Goal: Information Seeking & Learning: Learn about a topic

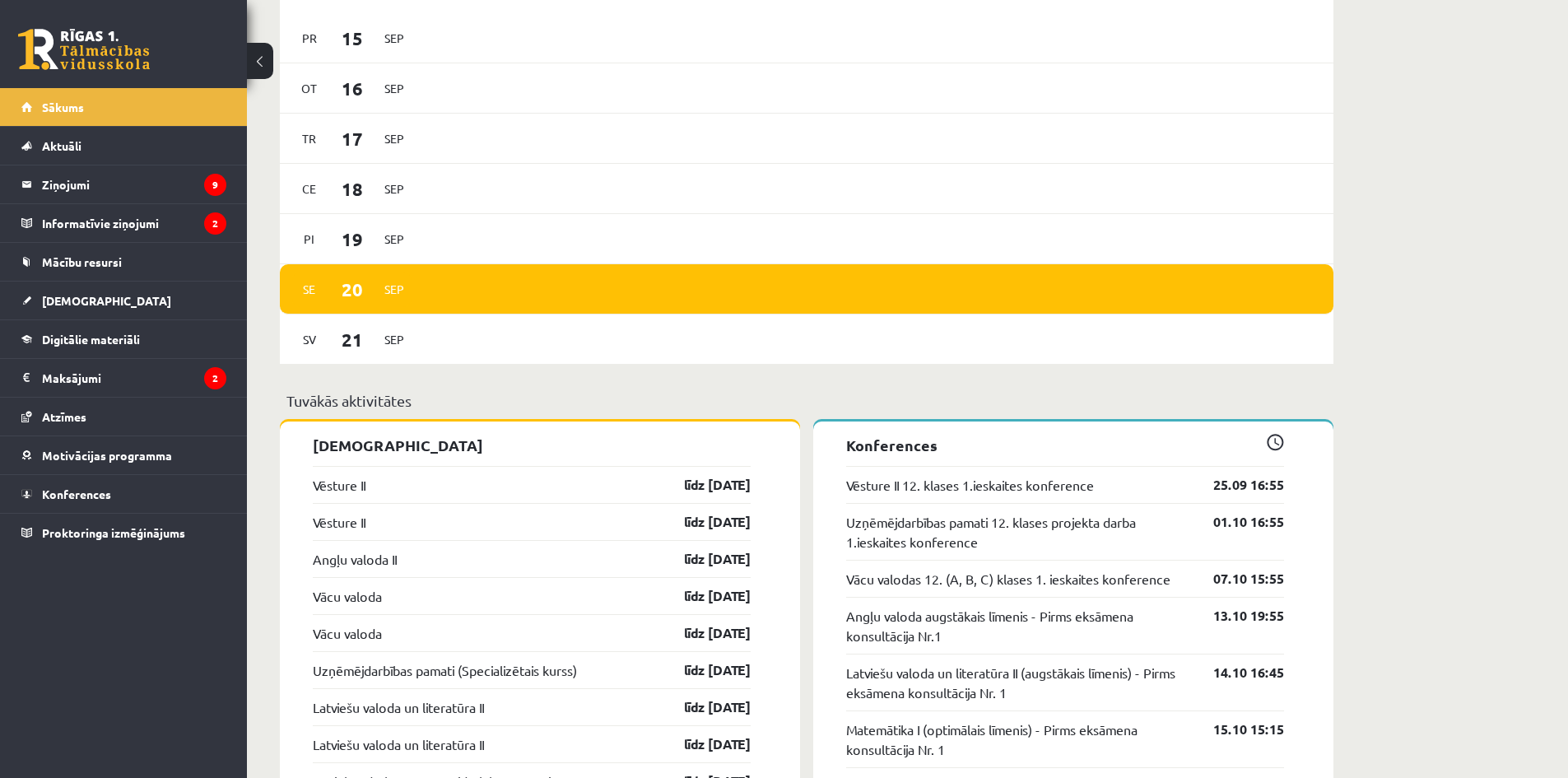
scroll to position [1330, 0]
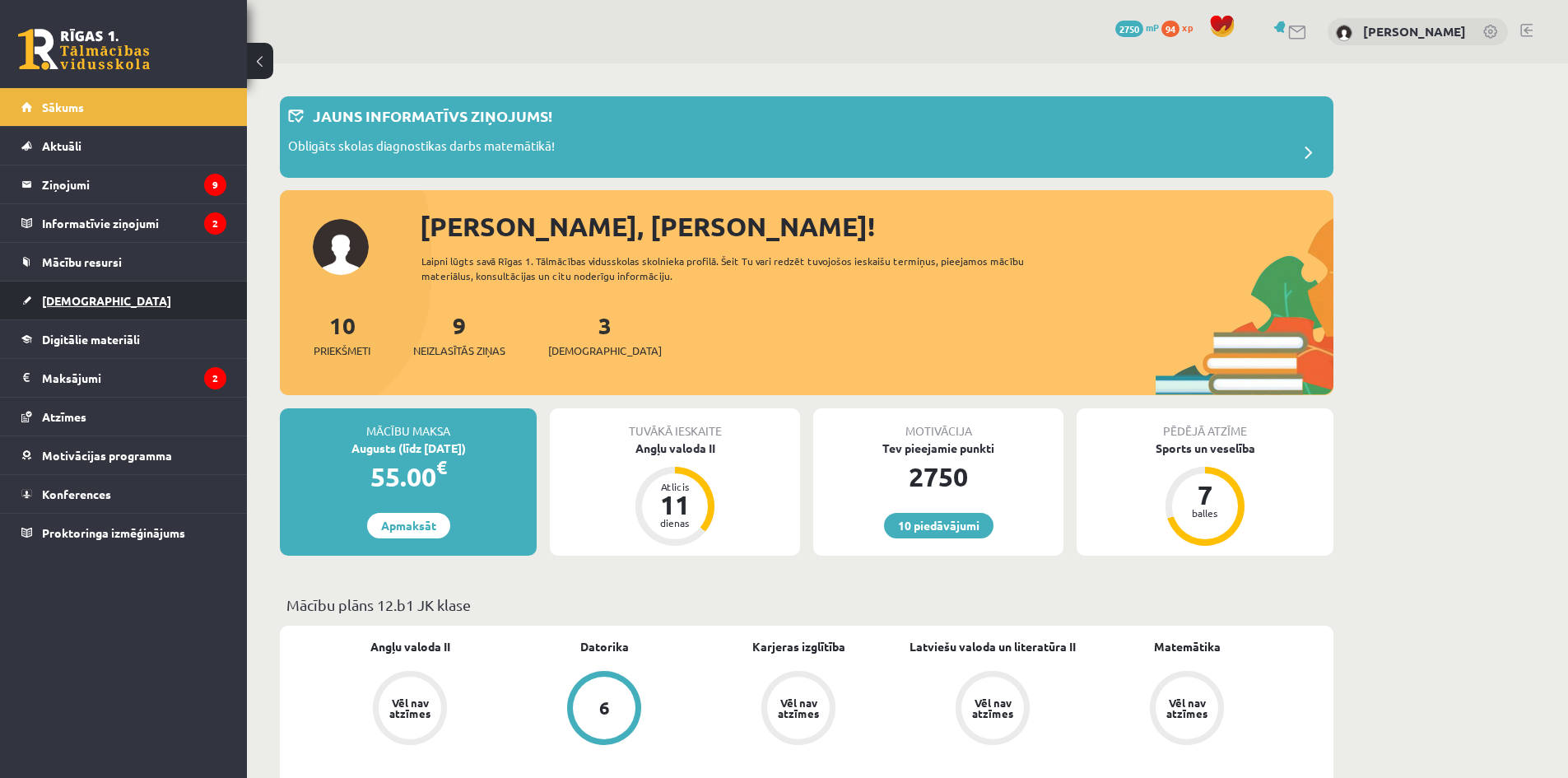
click at [80, 303] on span "[DEMOGRAPHIC_DATA]" at bounding box center [106, 301] width 129 height 15
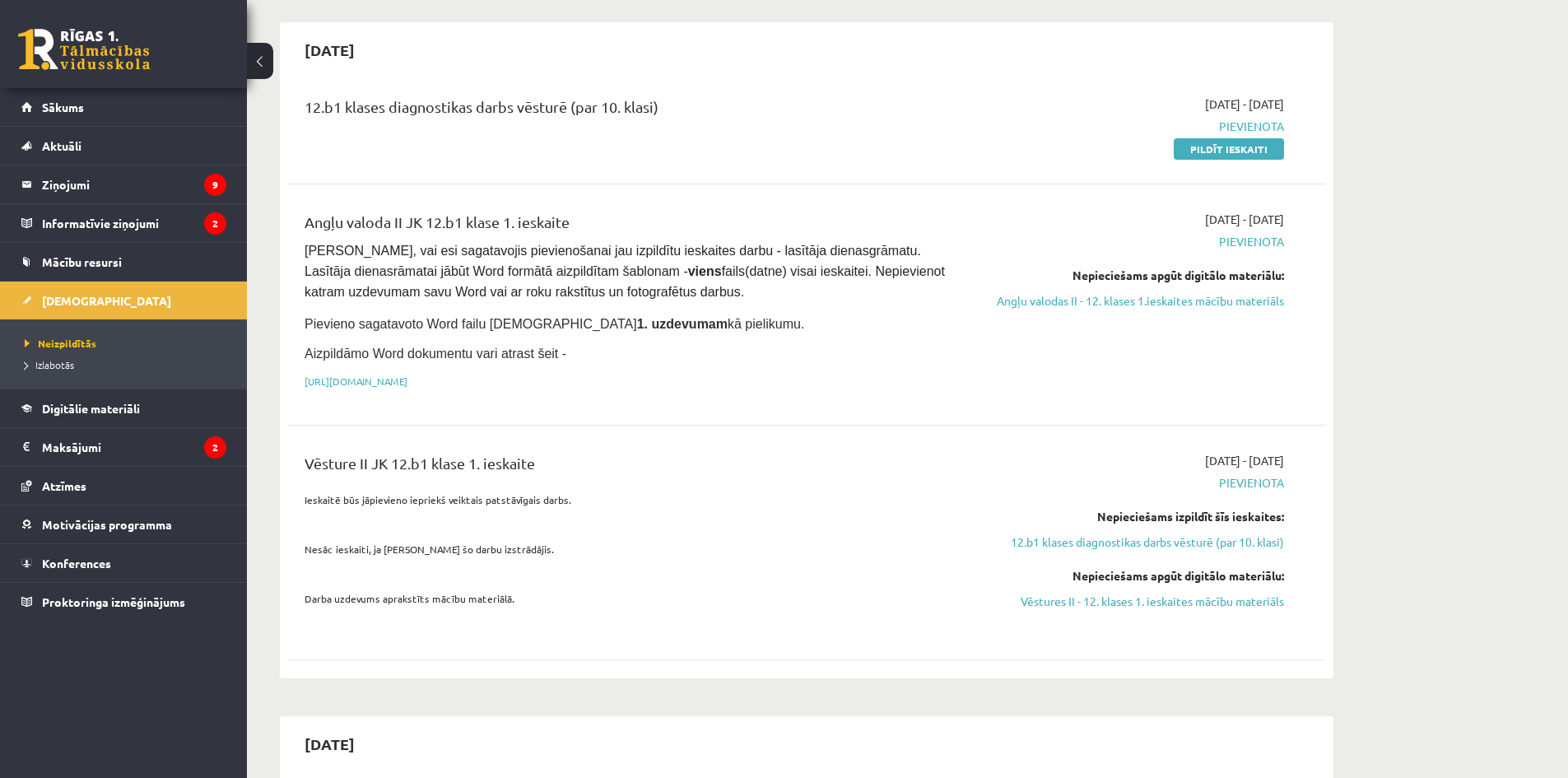
scroll to position [906, 0]
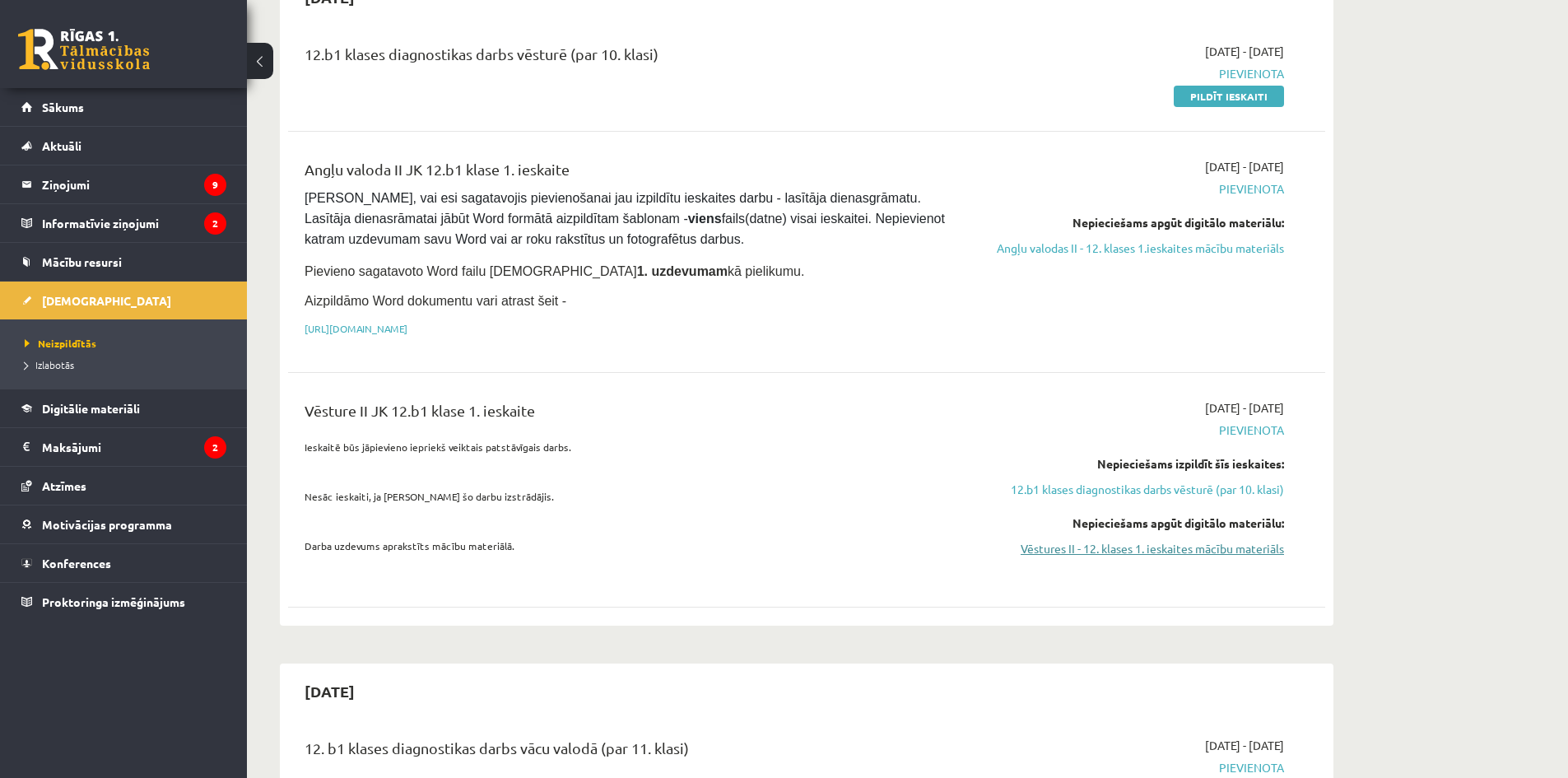
click at [1196, 540] on link "Vēstures II - 12. klases 1. ieskaites mācību materiāls" at bounding box center [1129, 548] width 310 height 17
click at [126, 404] on span "Digitālie materiāli" at bounding box center [91, 409] width 98 height 15
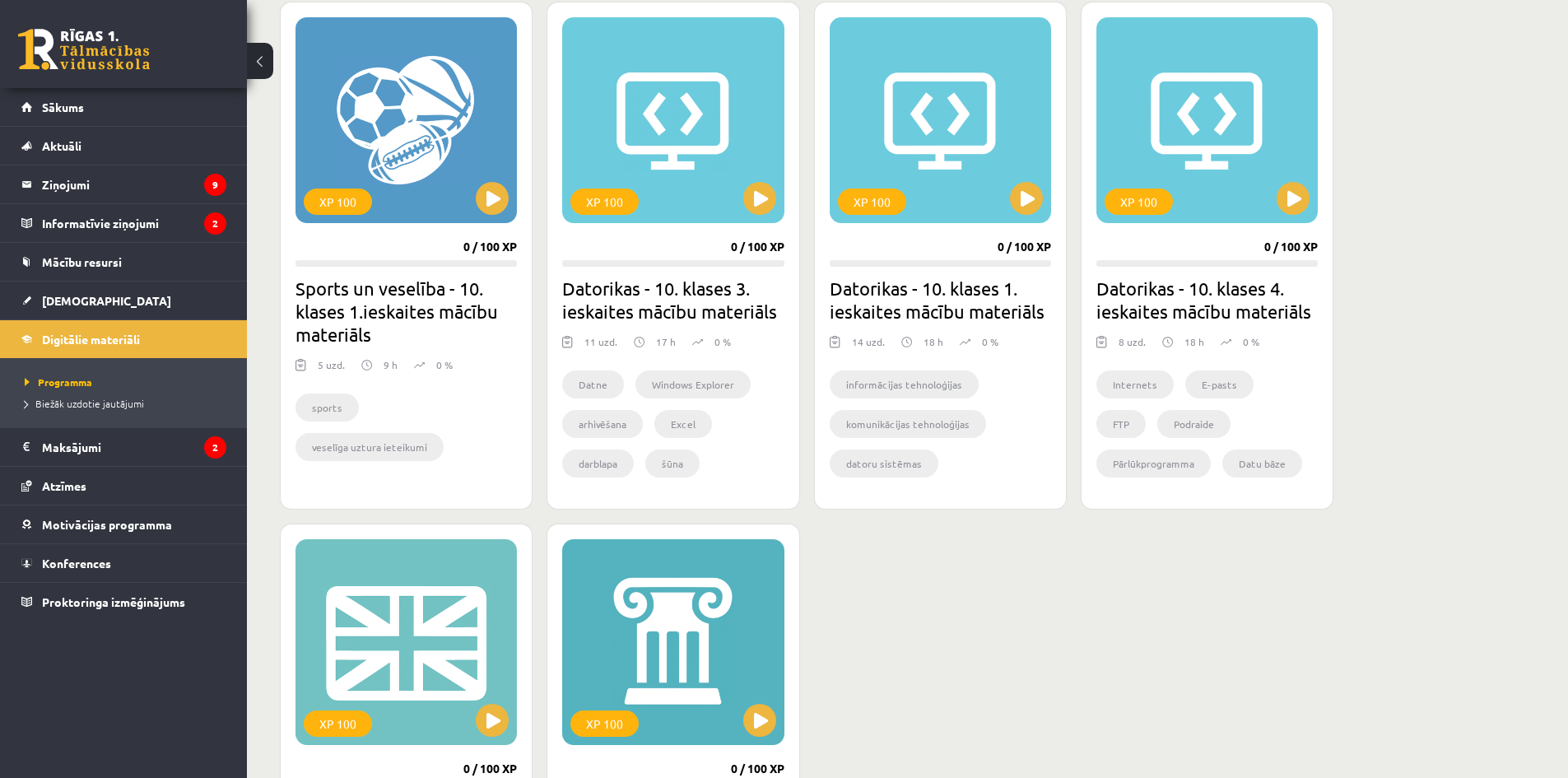
scroll to position [1482, 0]
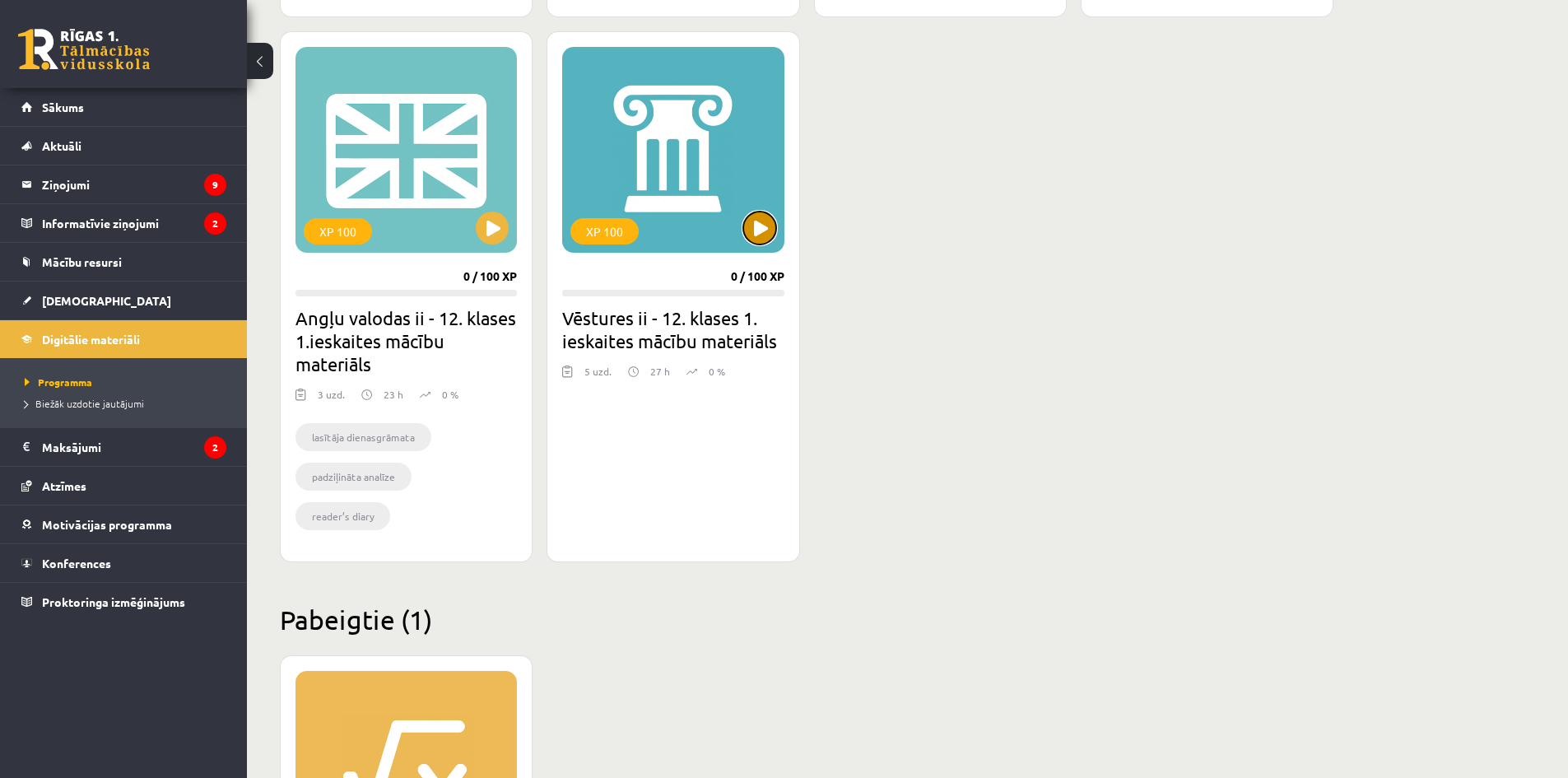
click at [758, 230] on button at bounding box center [760, 227] width 33 height 33
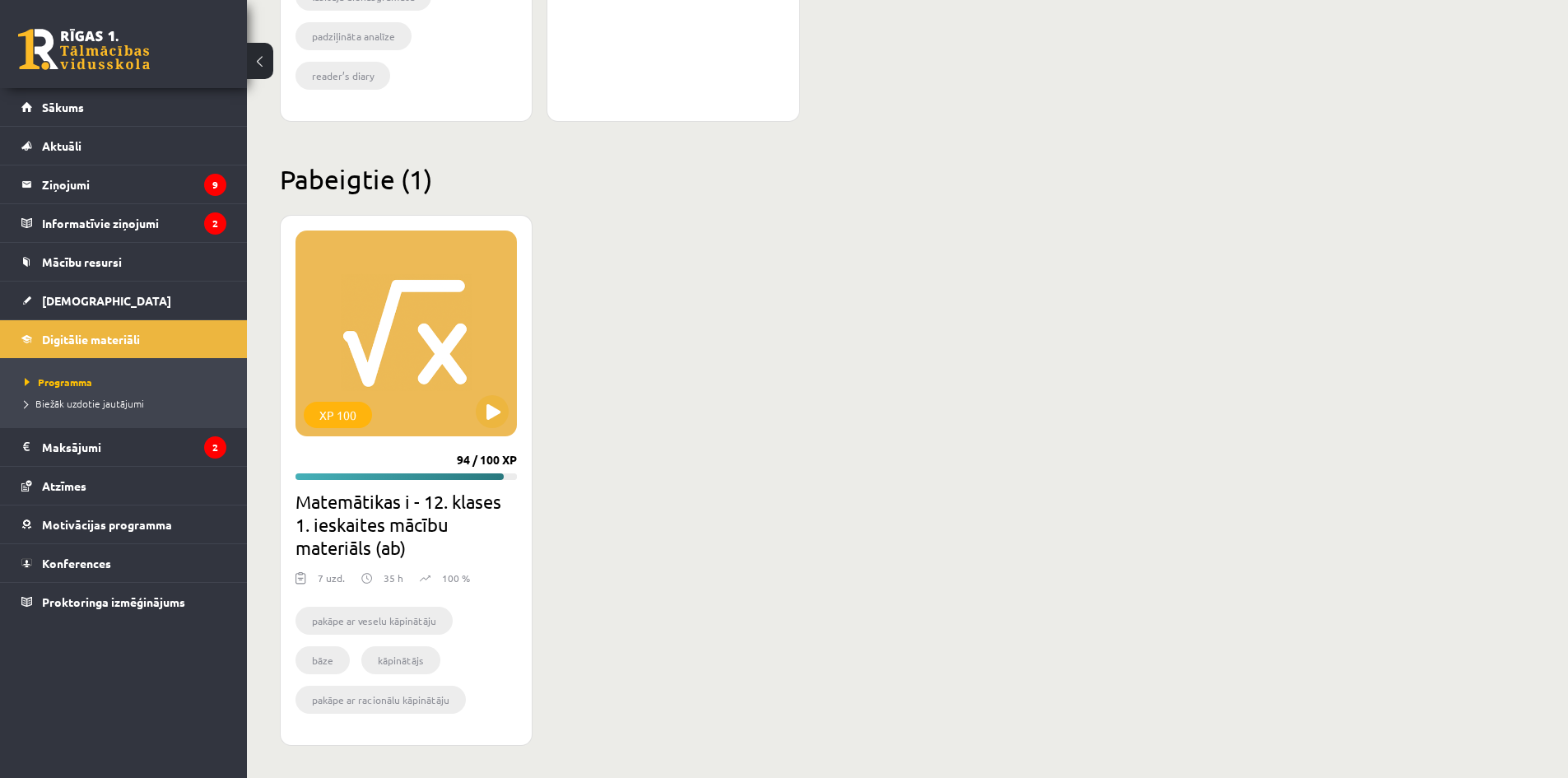
scroll to position [1923, 0]
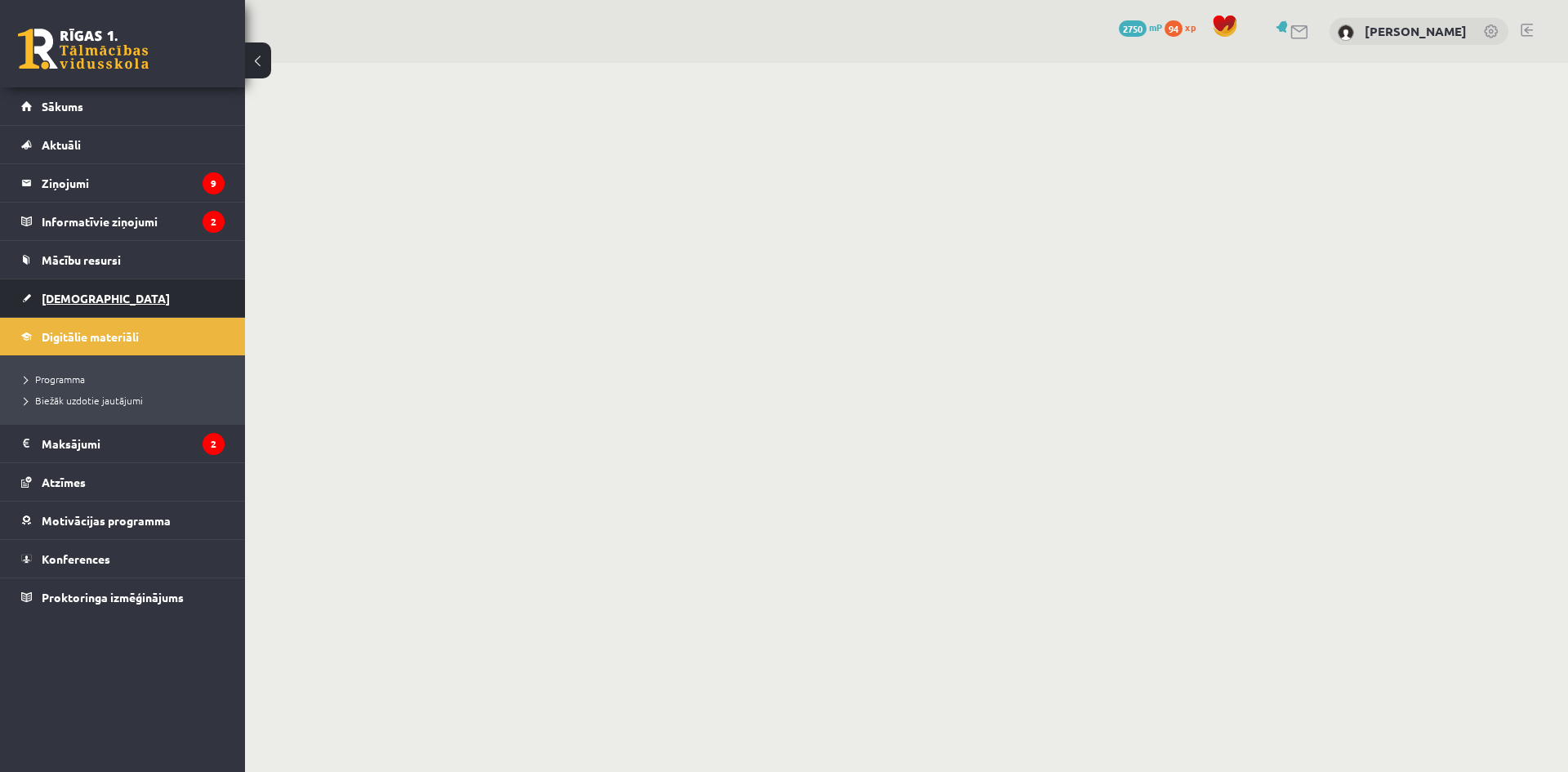
click at [65, 306] on link "[DEMOGRAPHIC_DATA]" at bounding box center [122, 298] width 204 height 38
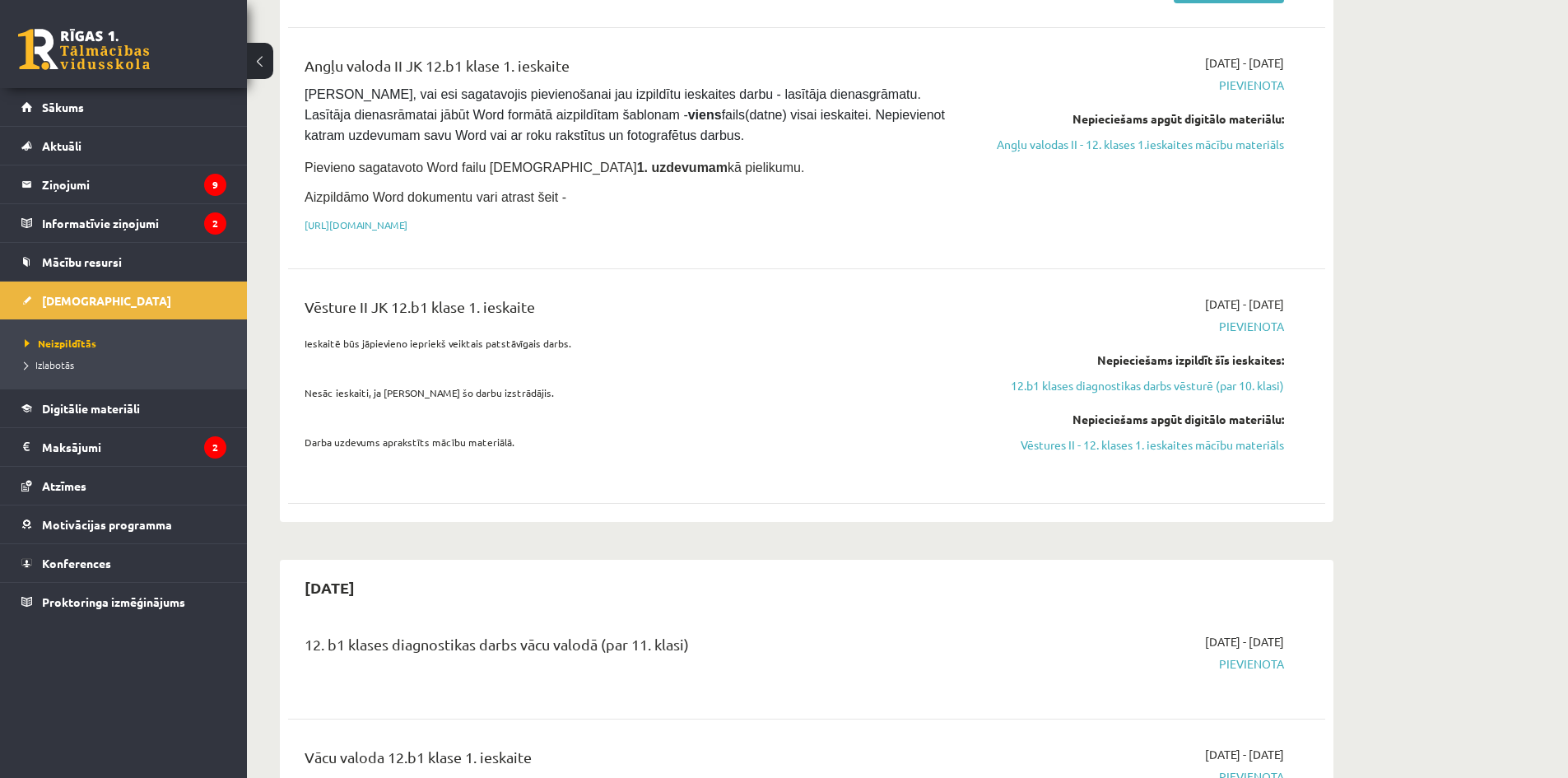
scroll to position [1070, 0]
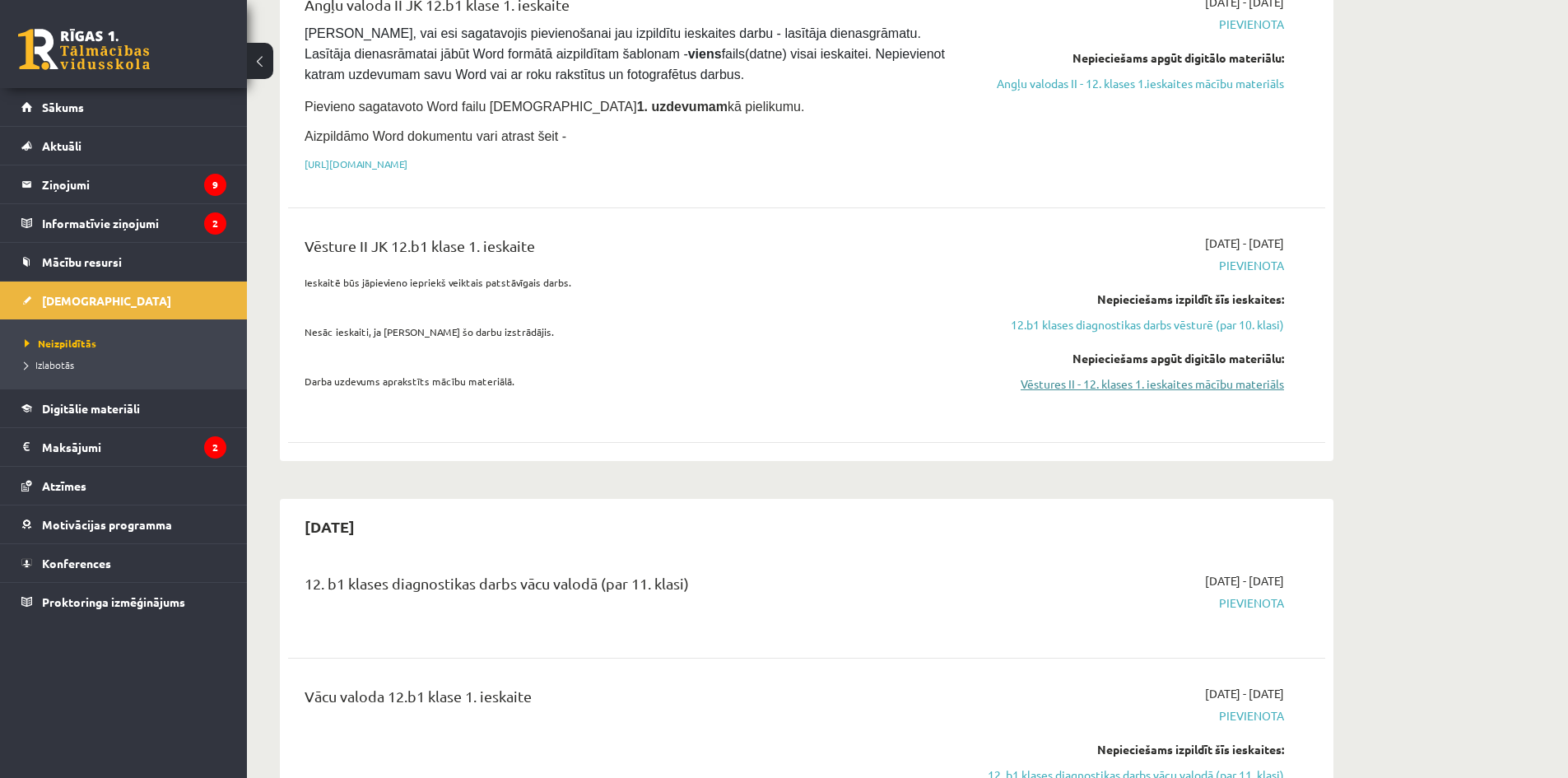
click at [1154, 375] on link "Vēstures II - 12. klases 1. ieskaites mācību materiāls" at bounding box center [1129, 384] width 310 height 17
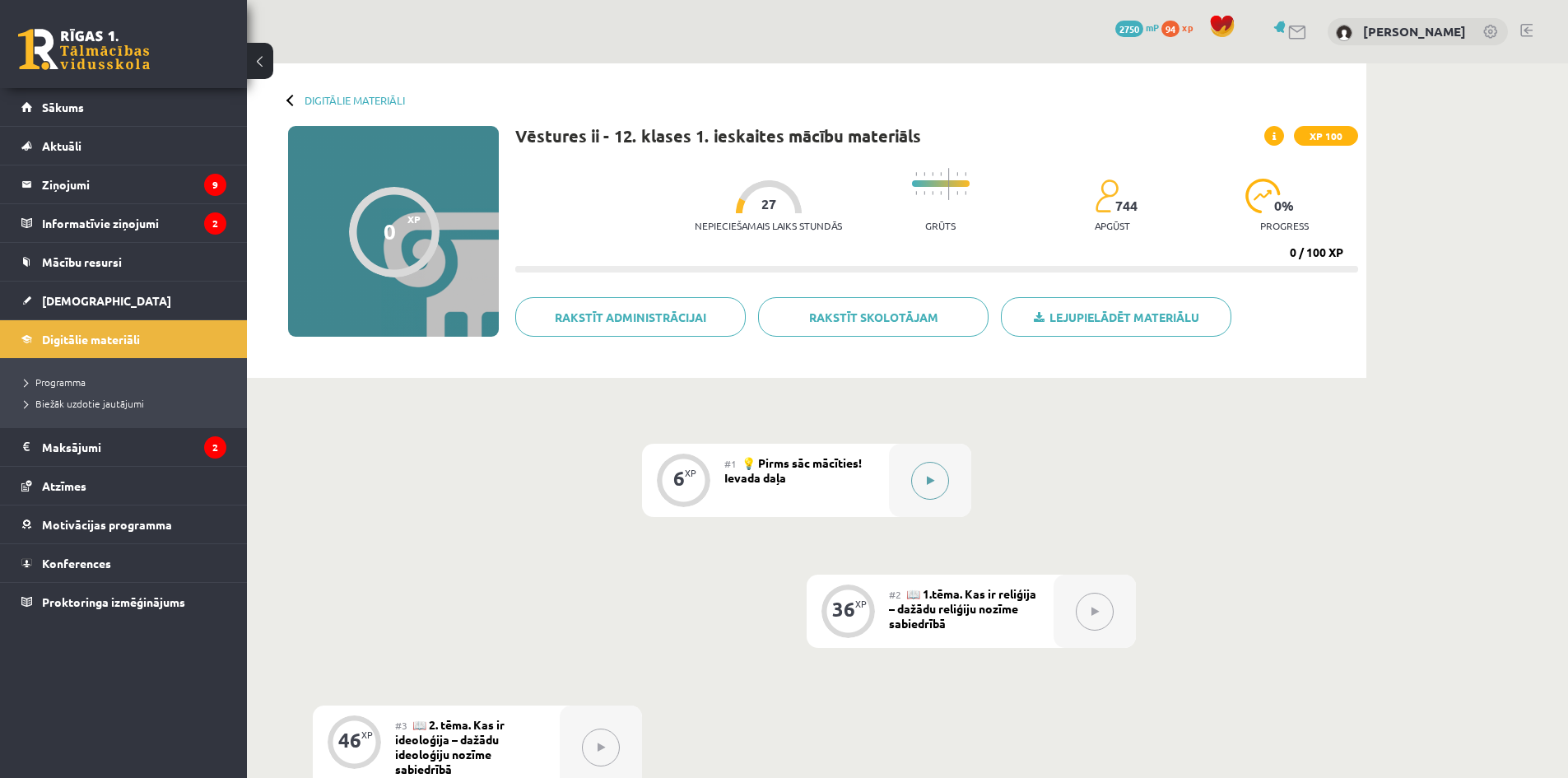
click at [940, 479] on button at bounding box center [930, 481] width 38 height 38
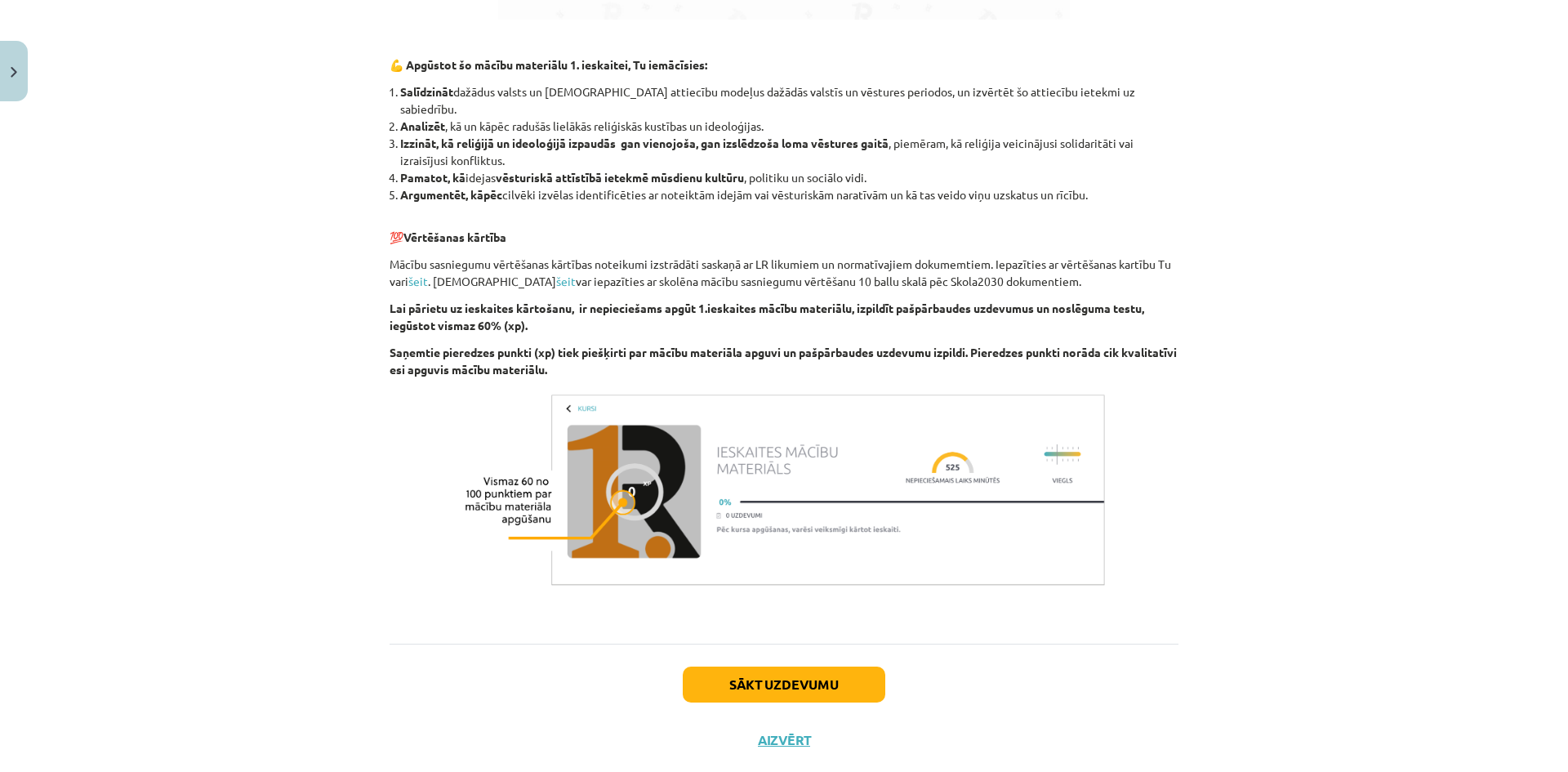
scroll to position [1361, 0]
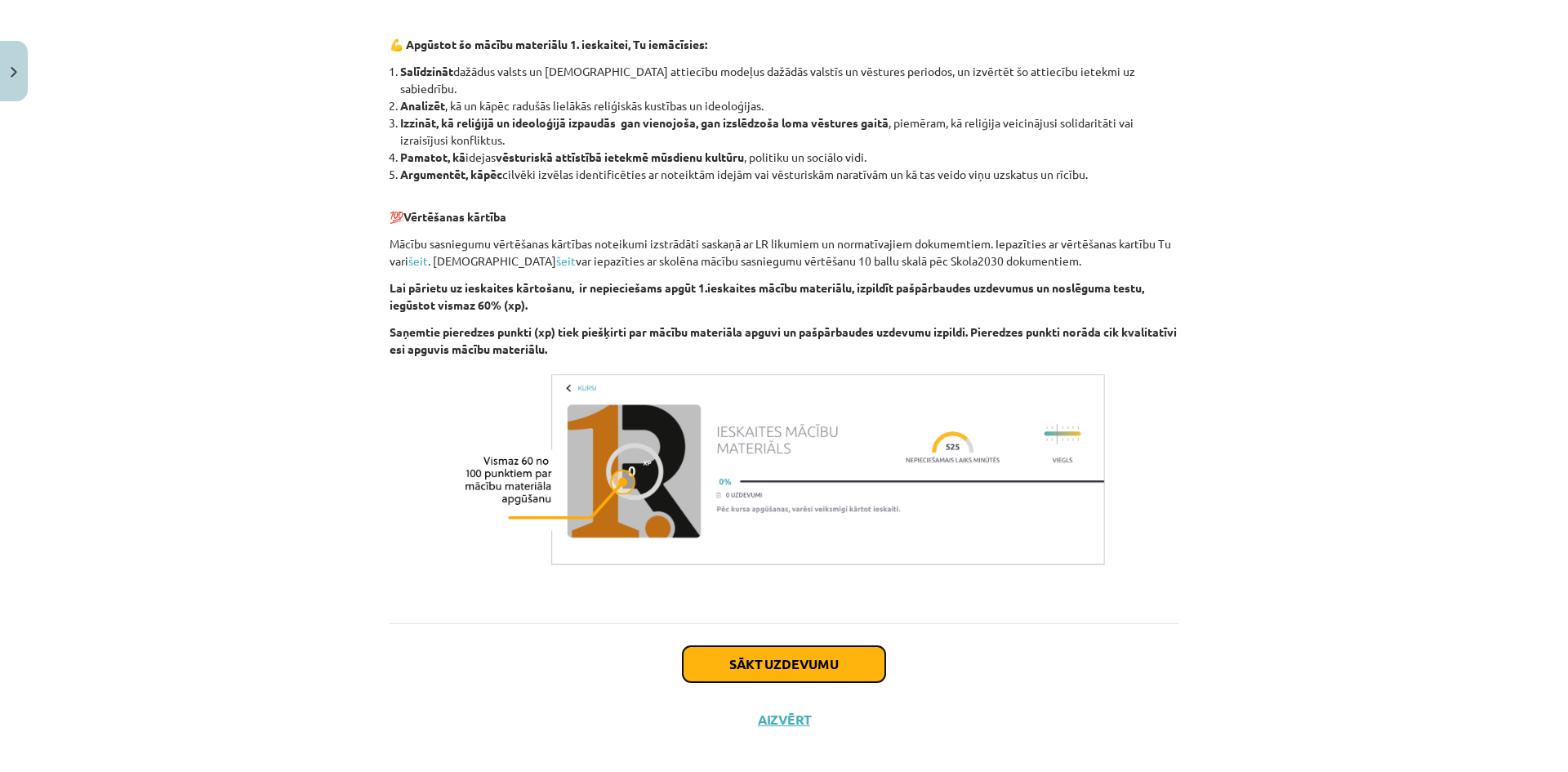
click at [793, 652] on button "Sākt uzdevumu" at bounding box center [784, 664] width 203 height 36
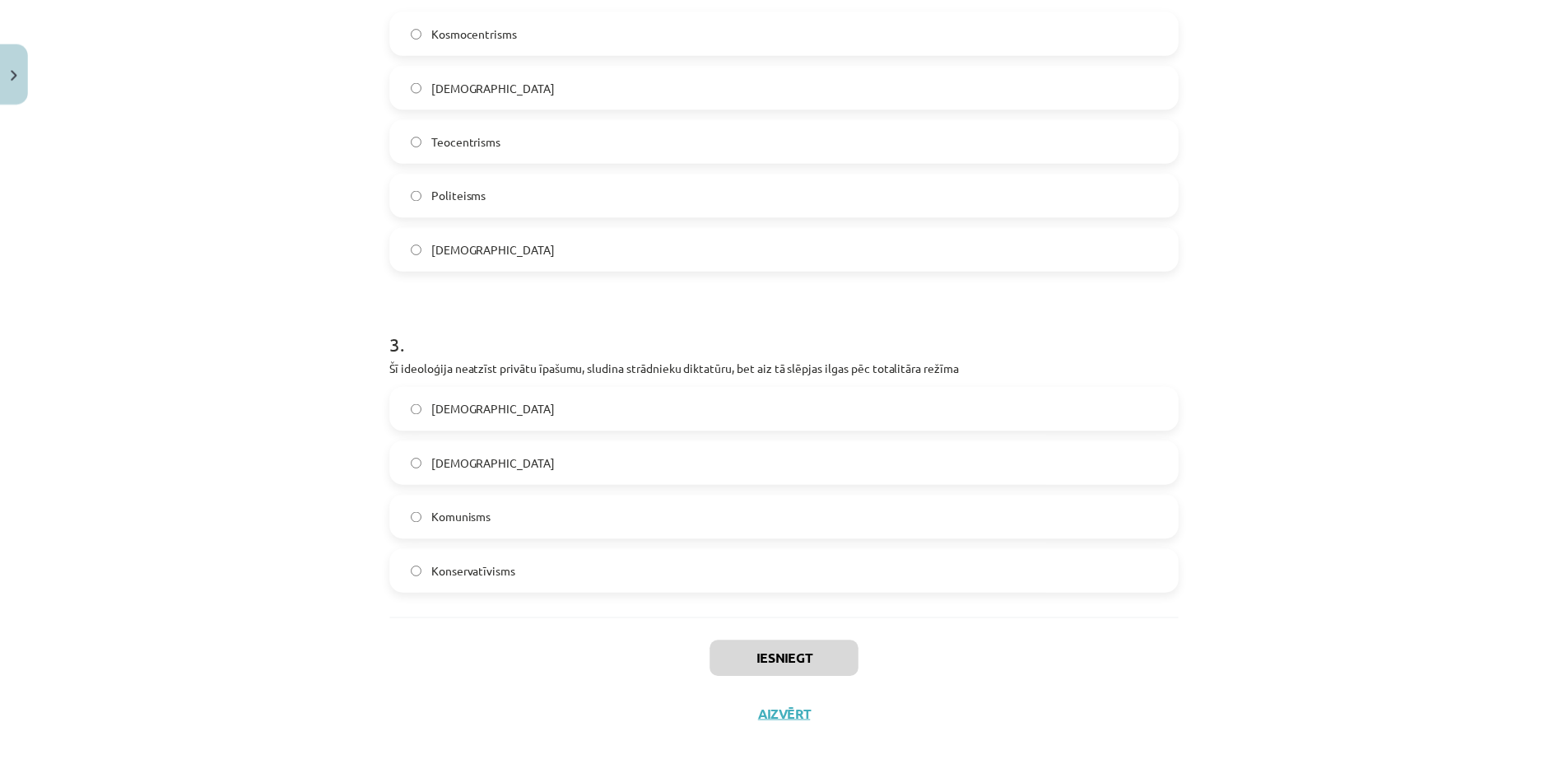
scroll to position [705, 0]
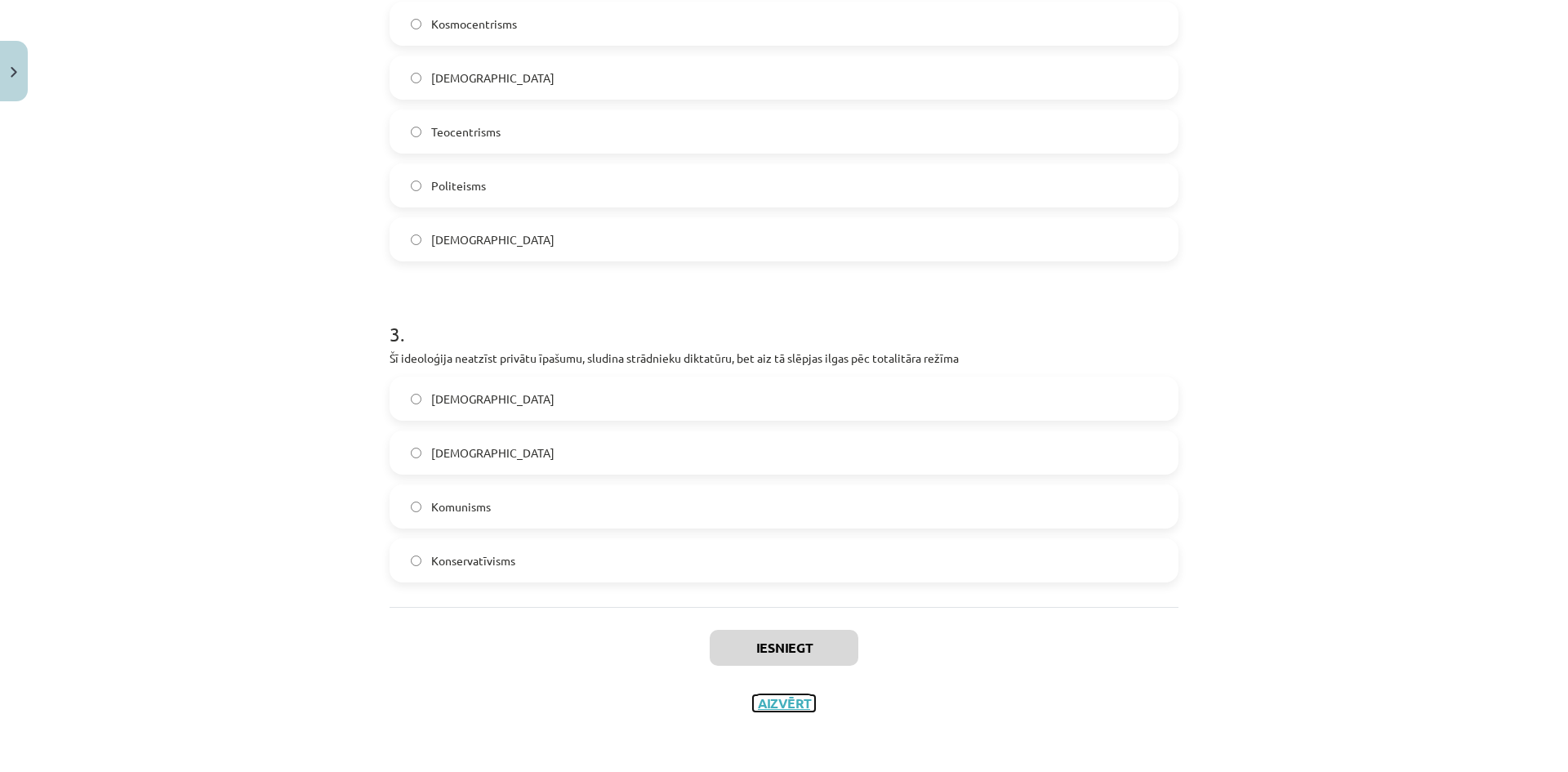
click at [792, 705] on button "Aizvērt" at bounding box center [784, 702] width 62 height 16
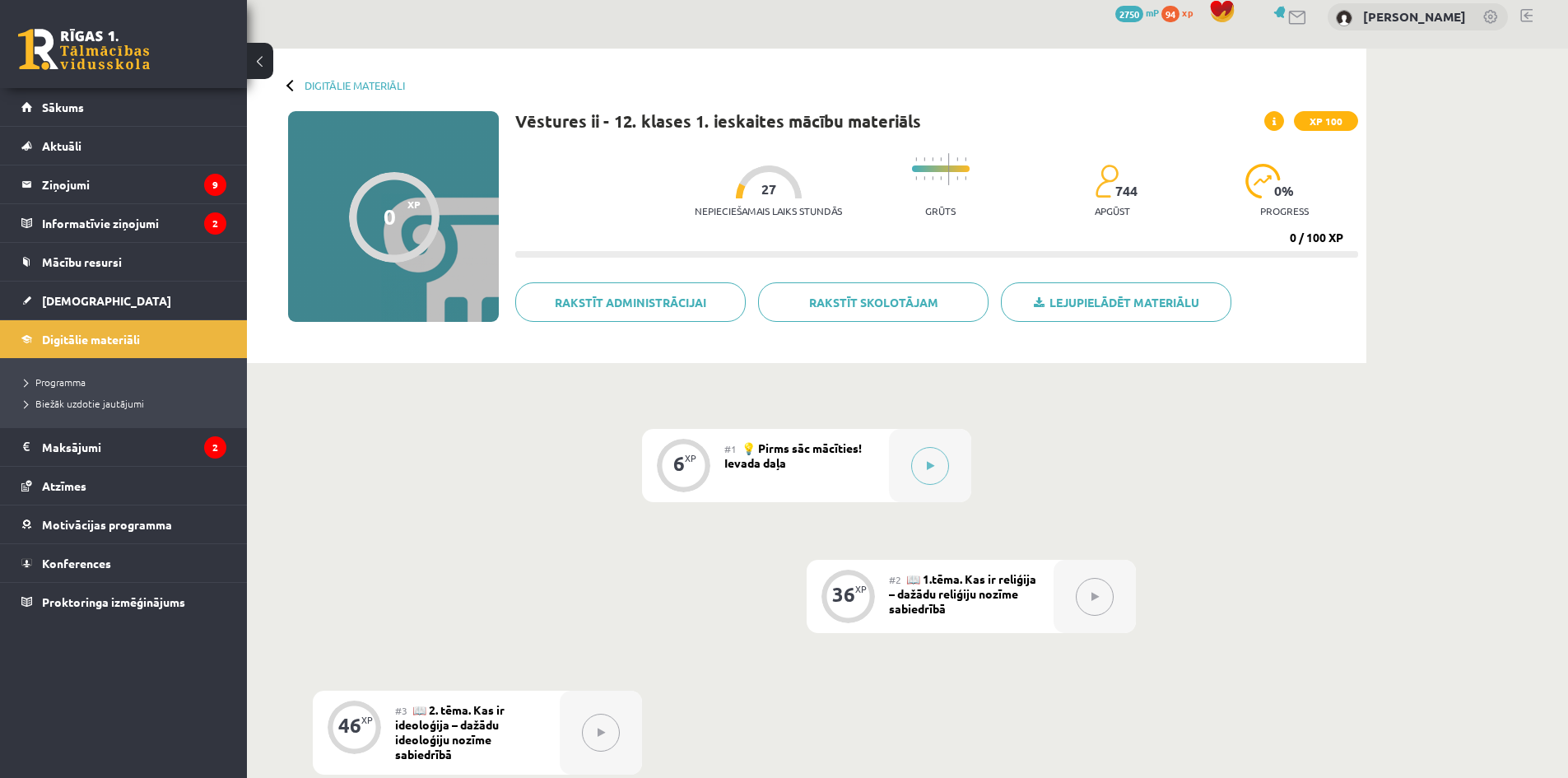
scroll to position [0, 0]
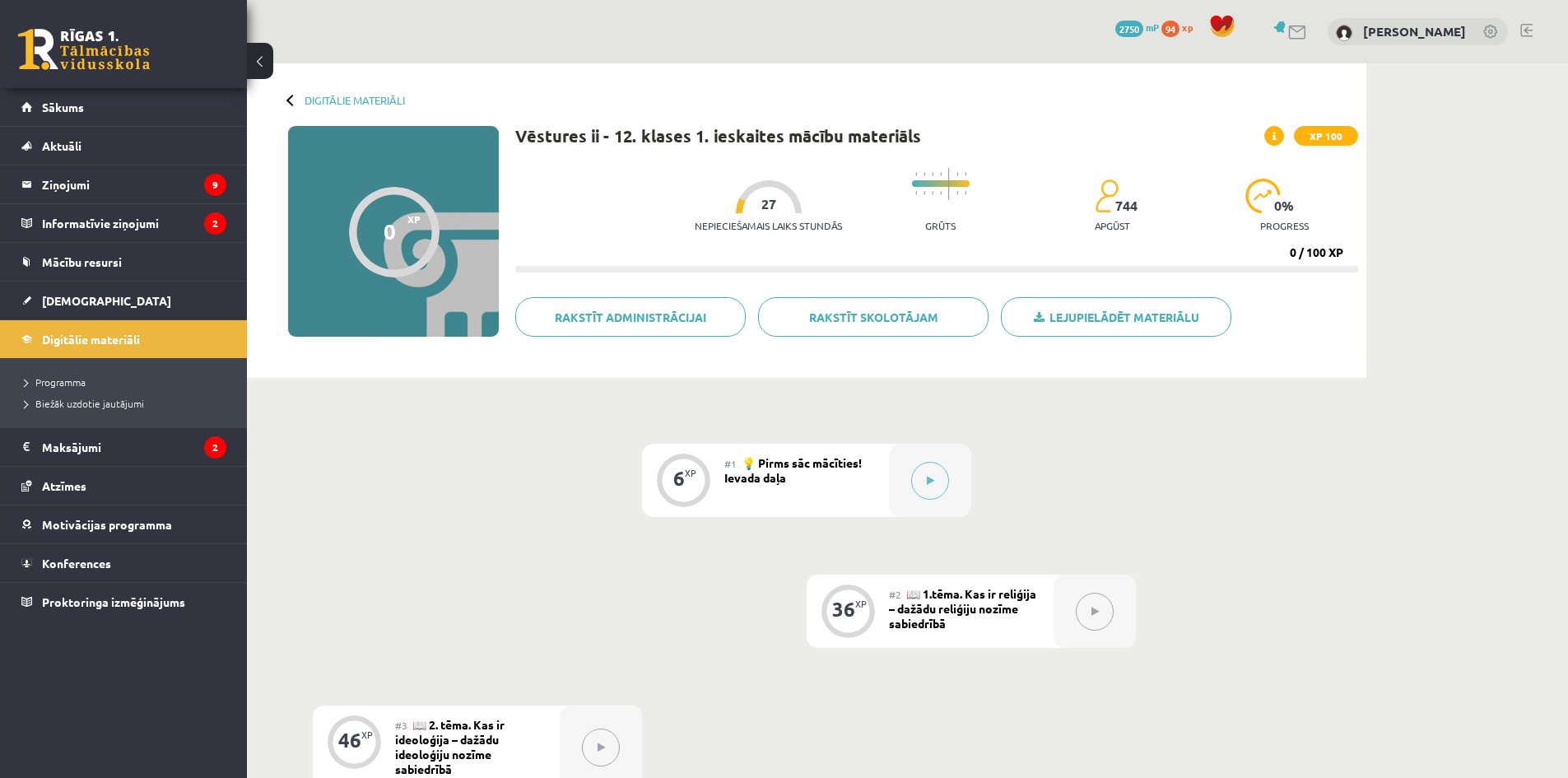
click at [1179, 31] on span "94" at bounding box center [1170, 28] width 18 height 16
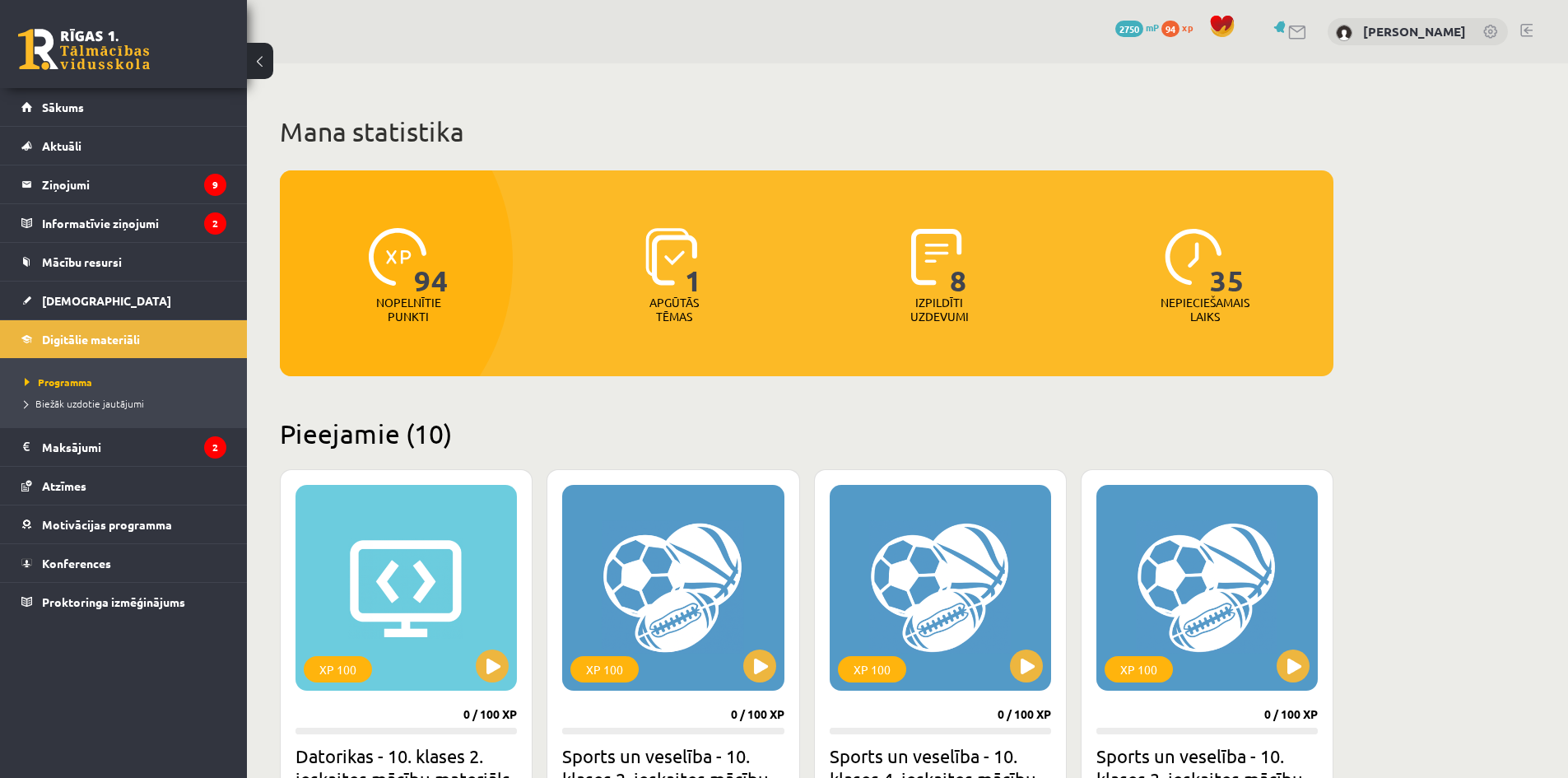
click at [1144, 27] on span "2750" at bounding box center [1129, 28] width 28 height 16
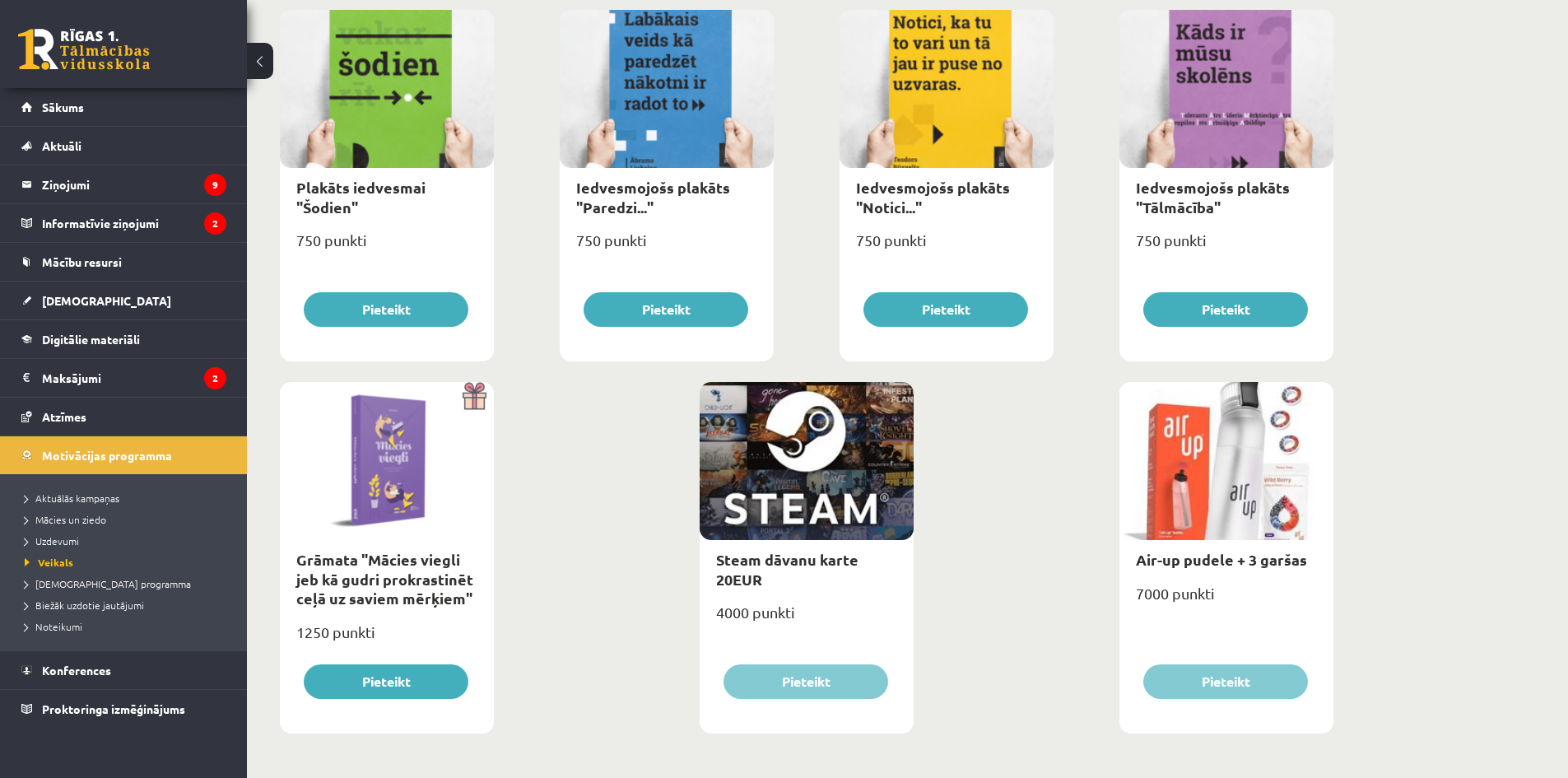
scroll to position [1751, 0]
click at [1242, 477] on div at bounding box center [1226, 460] width 214 height 158
click at [1206, 470] on div at bounding box center [1226, 460] width 214 height 158
click at [1246, 507] on div at bounding box center [1226, 460] width 214 height 158
click at [1250, 579] on div "7000 punkti" at bounding box center [1226, 599] width 214 height 41
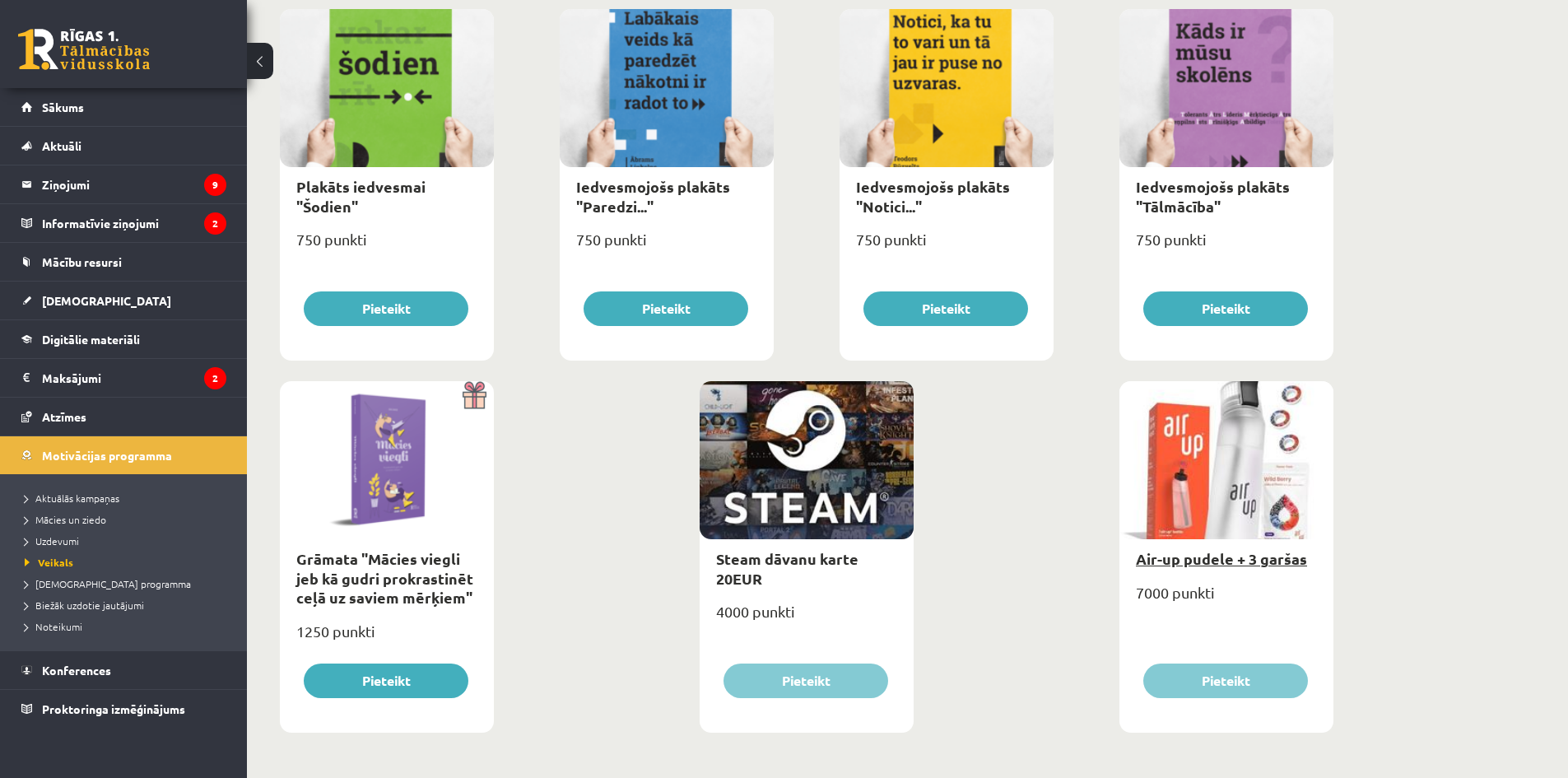
click at [1244, 566] on link "Air-up pudele + 3 garšas" at bounding box center [1222, 558] width 172 height 19
type input "*"
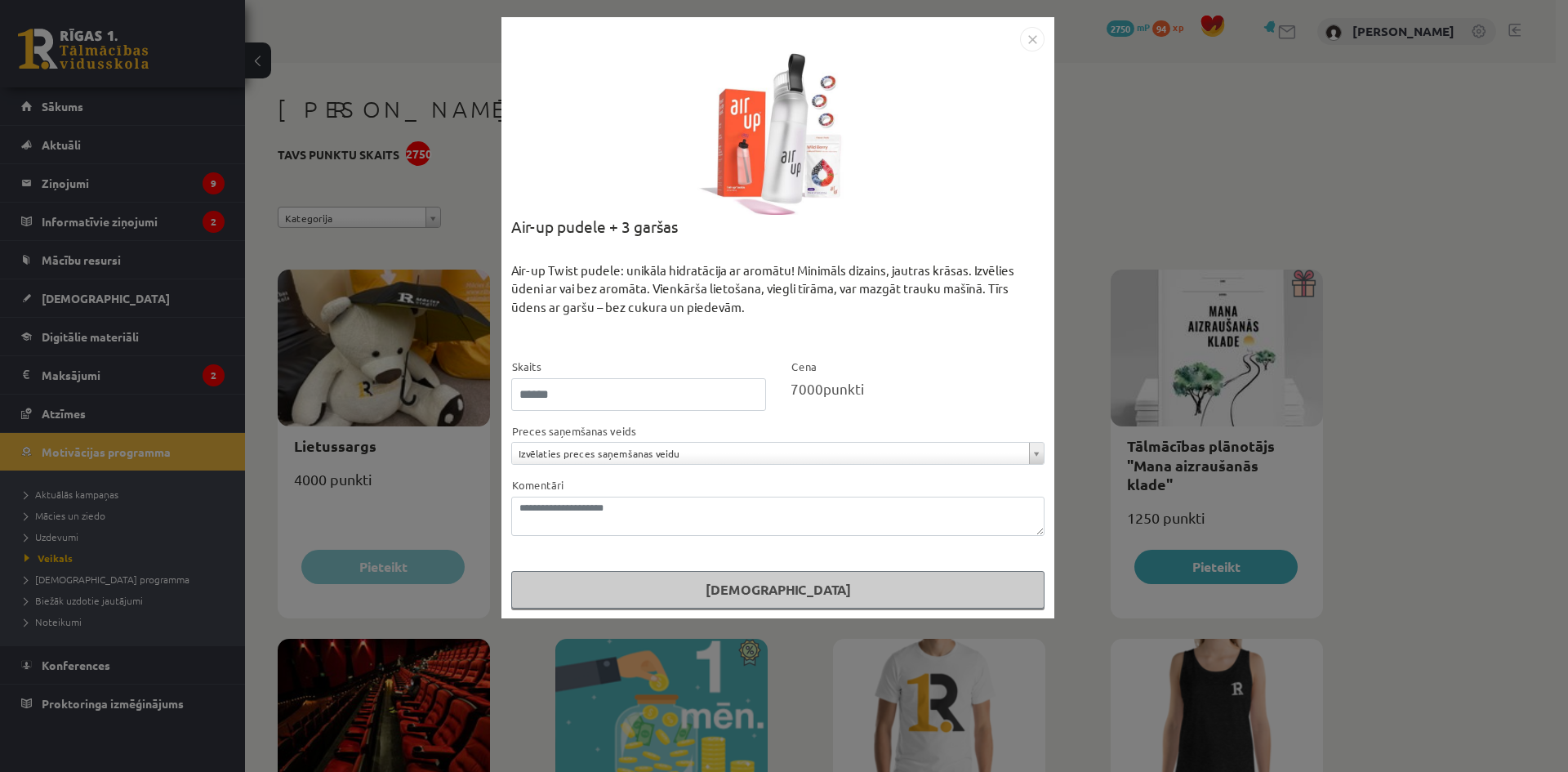
click at [1034, 39] on img "Close" at bounding box center [1032, 39] width 24 height 24
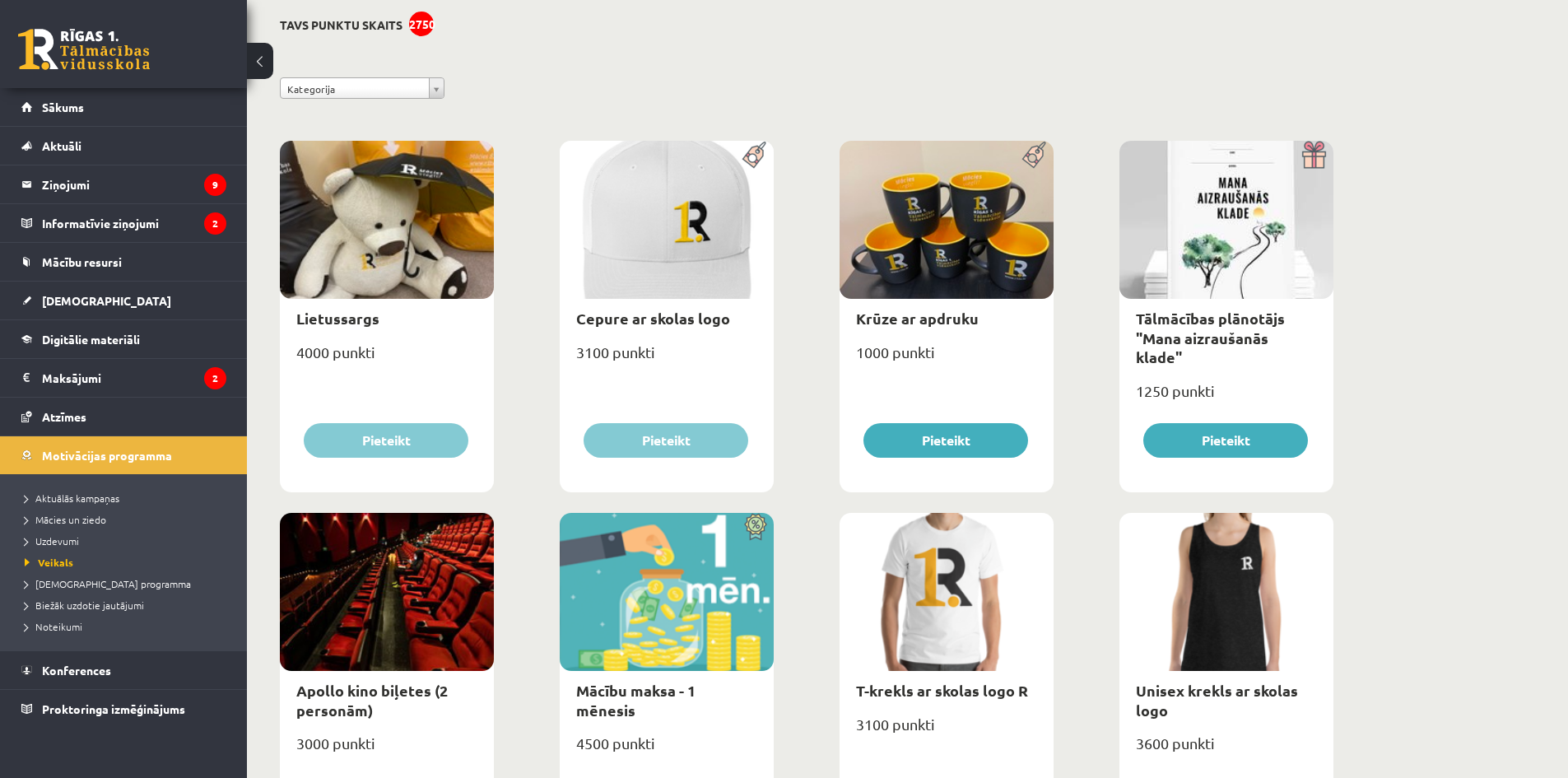
scroll to position [165, 0]
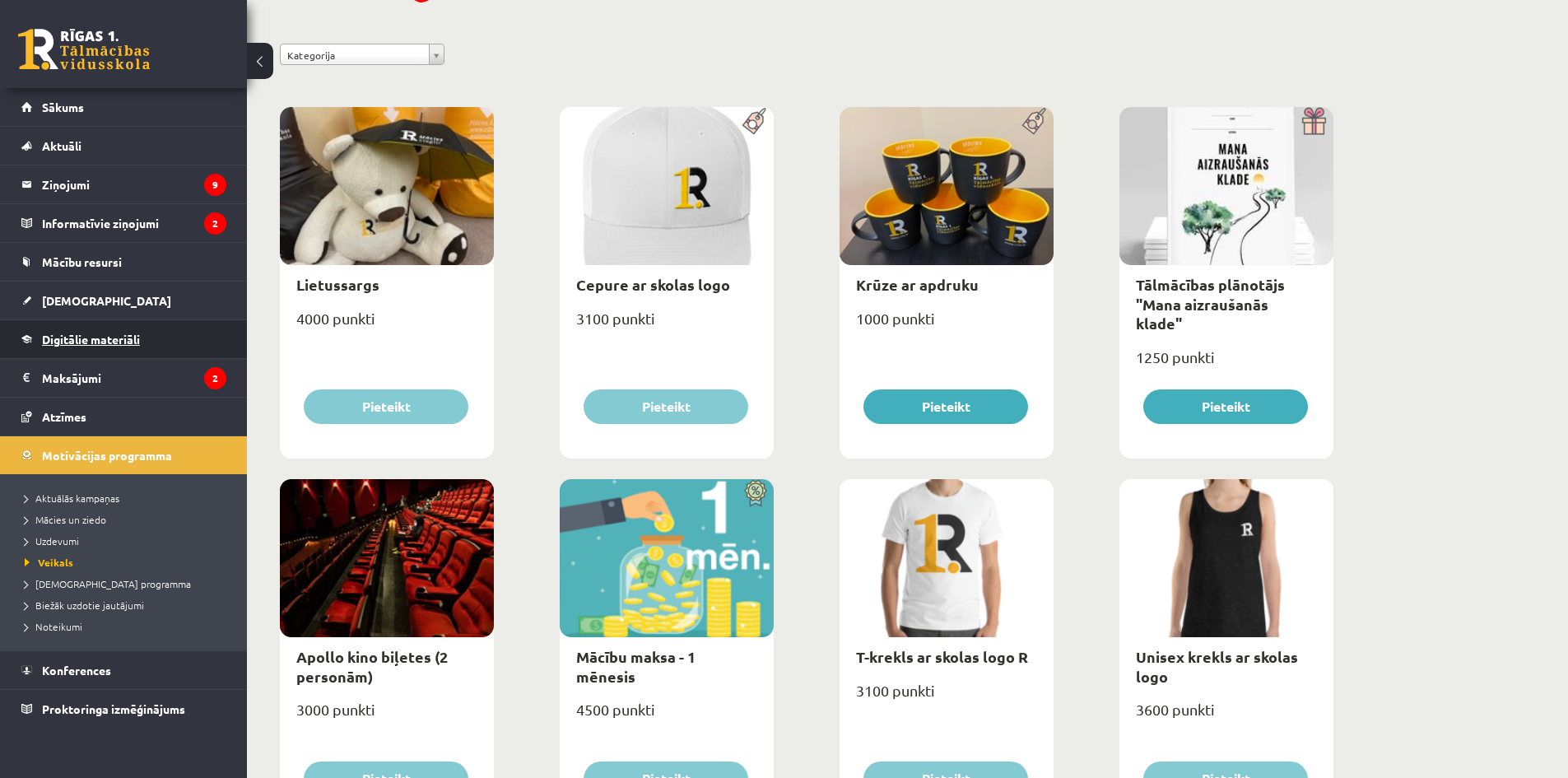
click at [77, 331] on link "Digitālie materiāli" at bounding box center [123, 339] width 205 height 38
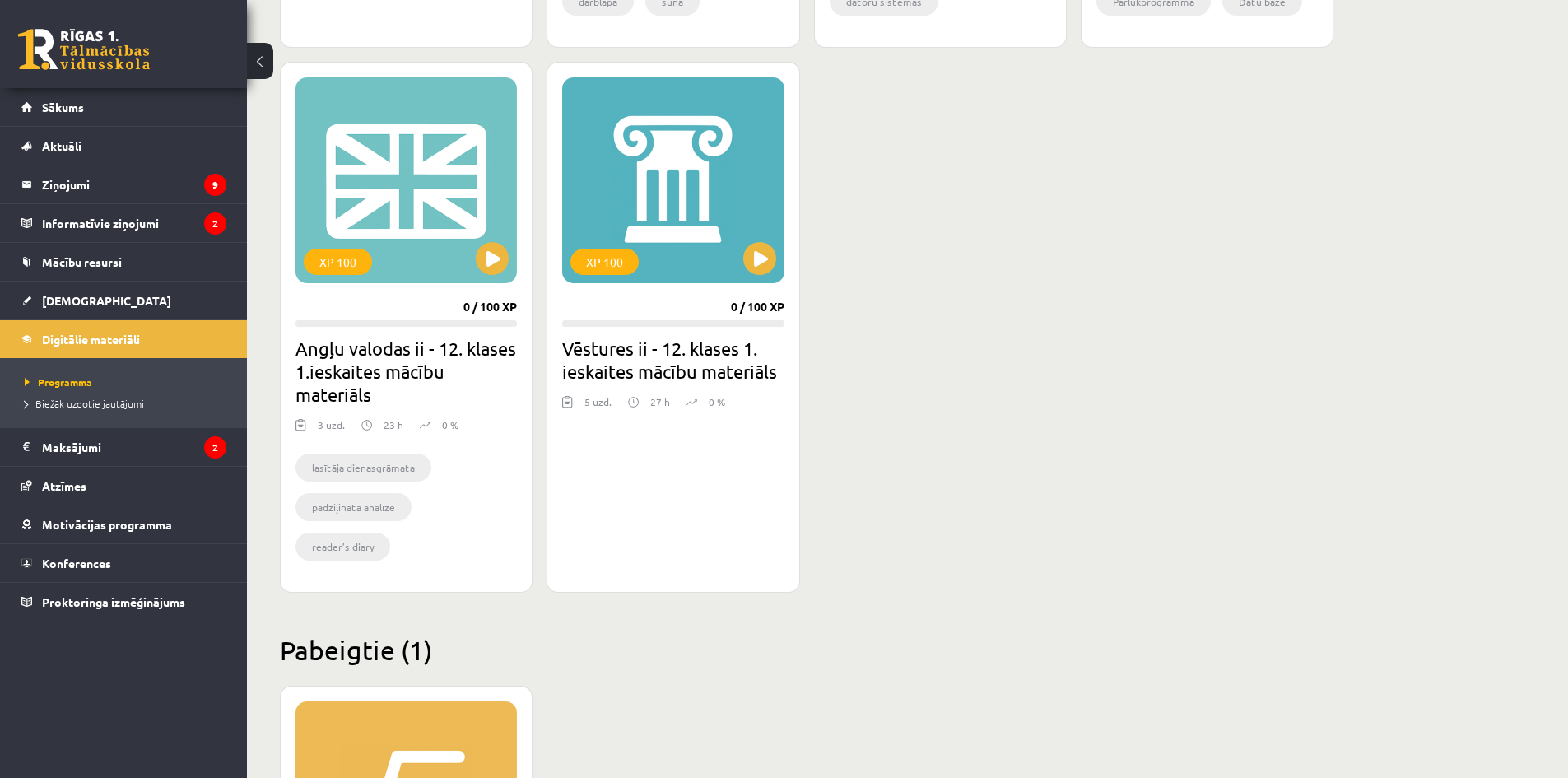
scroll to position [1347, 0]
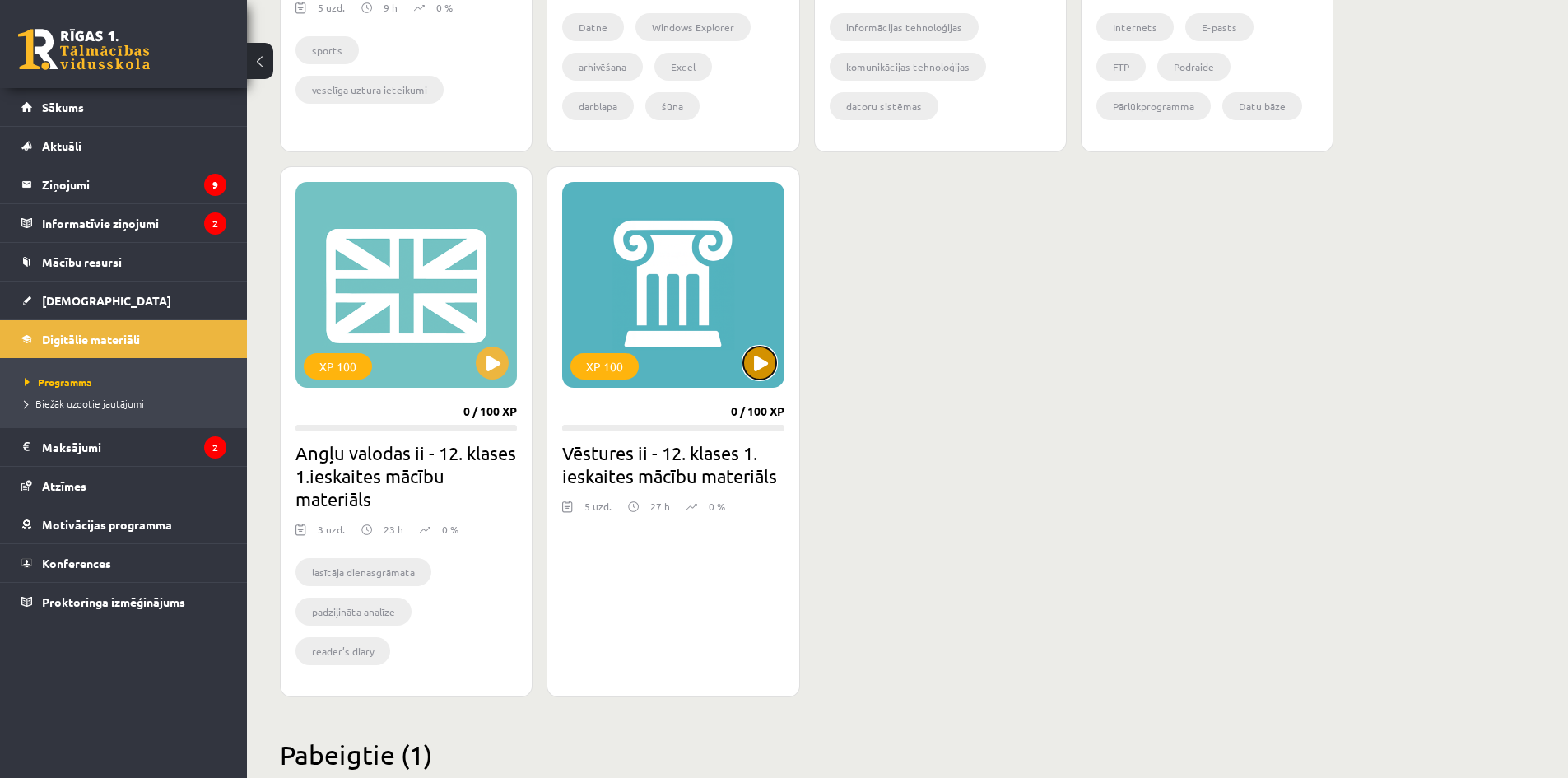
click at [773, 371] on button at bounding box center [760, 362] width 33 height 33
